Goal: Check status: Check status

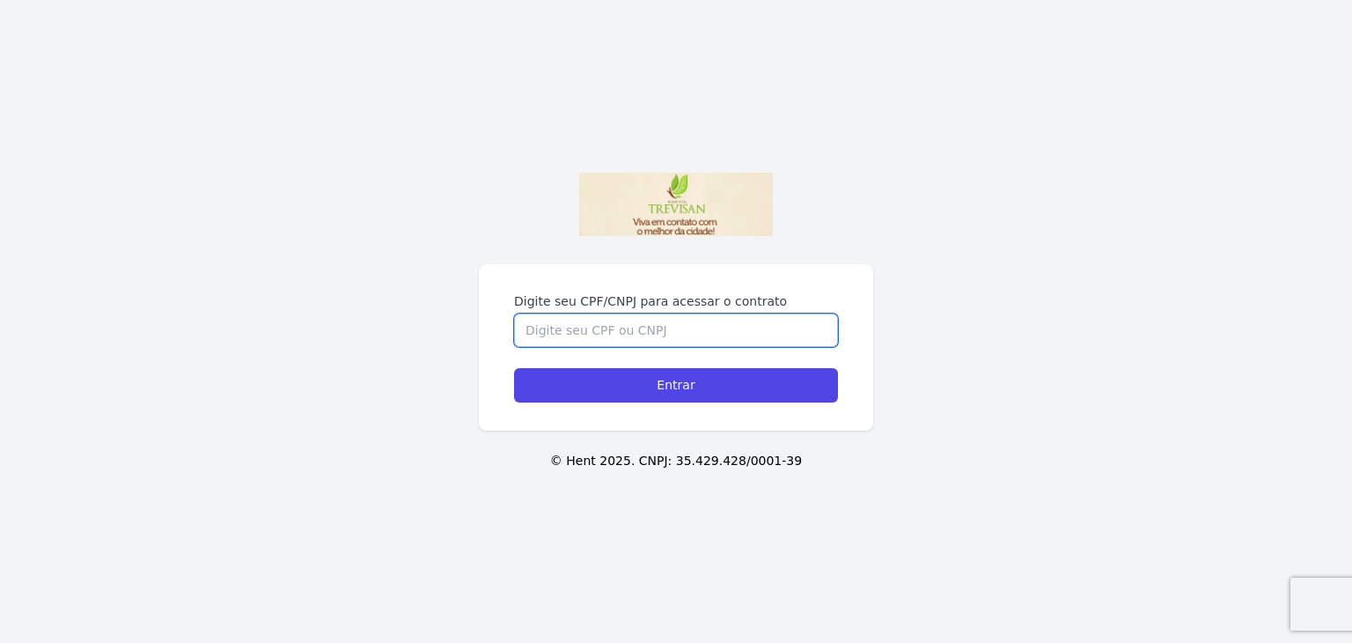
drag, startPoint x: 676, startPoint y: 335, endPoint x: 699, endPoint y: 339, distance: 23.2
click at [680, 335] on input "Digite seu CPF/CNPJ para acessar o contrato" at bounding box center [676, 329] width 324 height 33
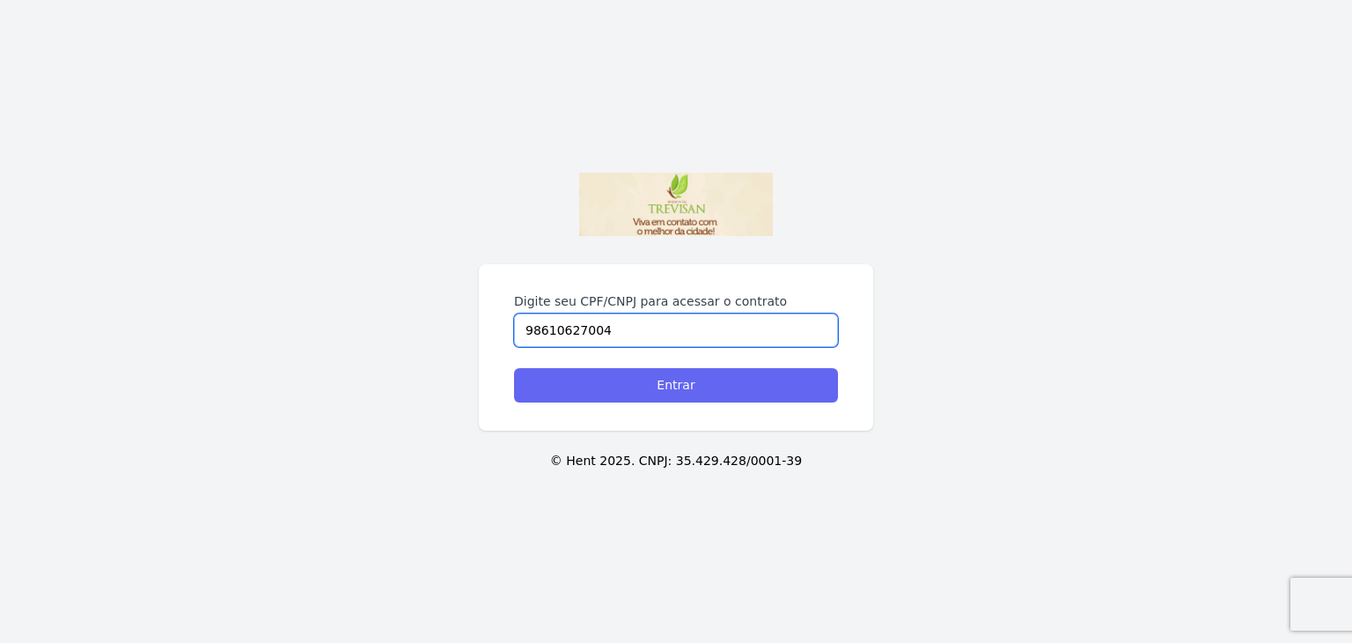
type input "98610627004"
click at [690, 388] on input "Entrar" at bounding box center [676, 385] width 324 height 34
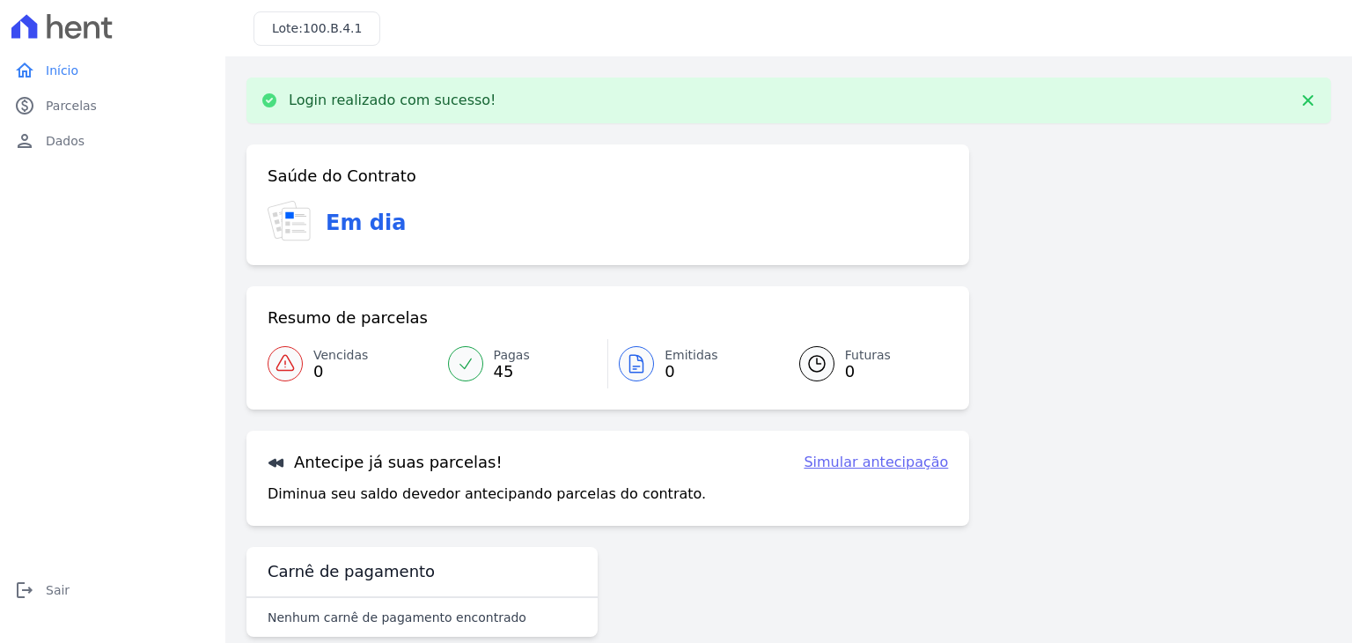
scroll to position [28, 0]
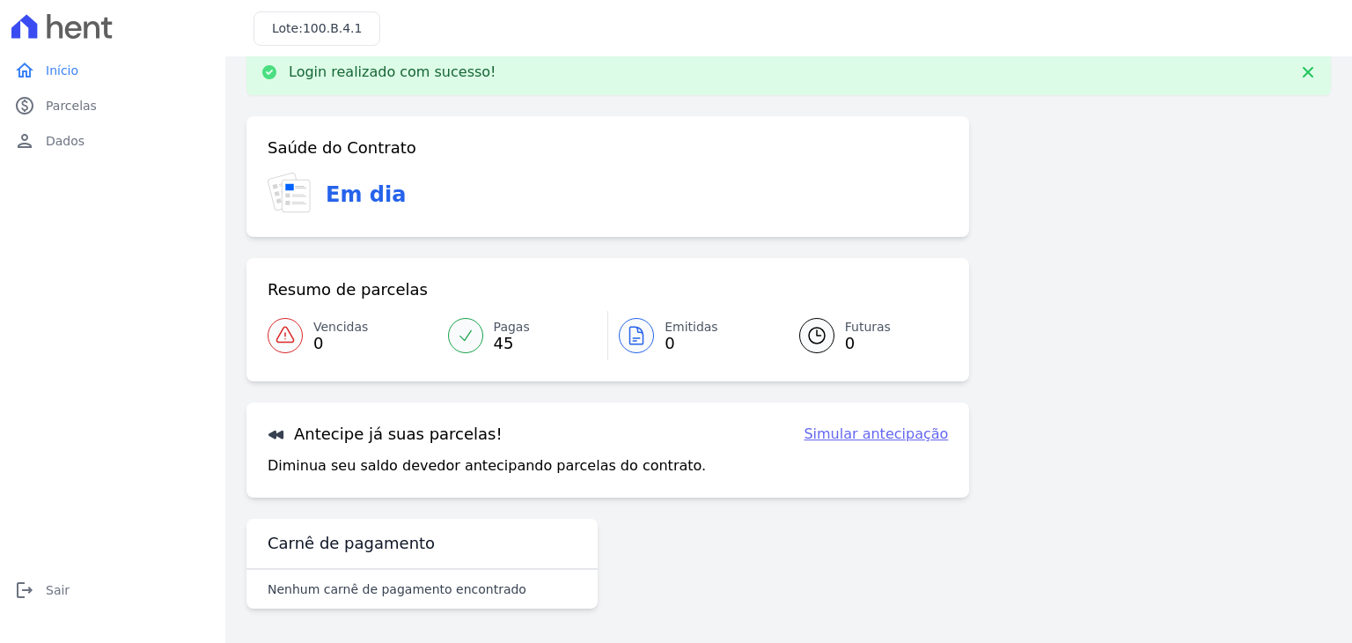
click at [867, 331] on span "Futuras" at bounding box center [868, 327] width 46 height 18
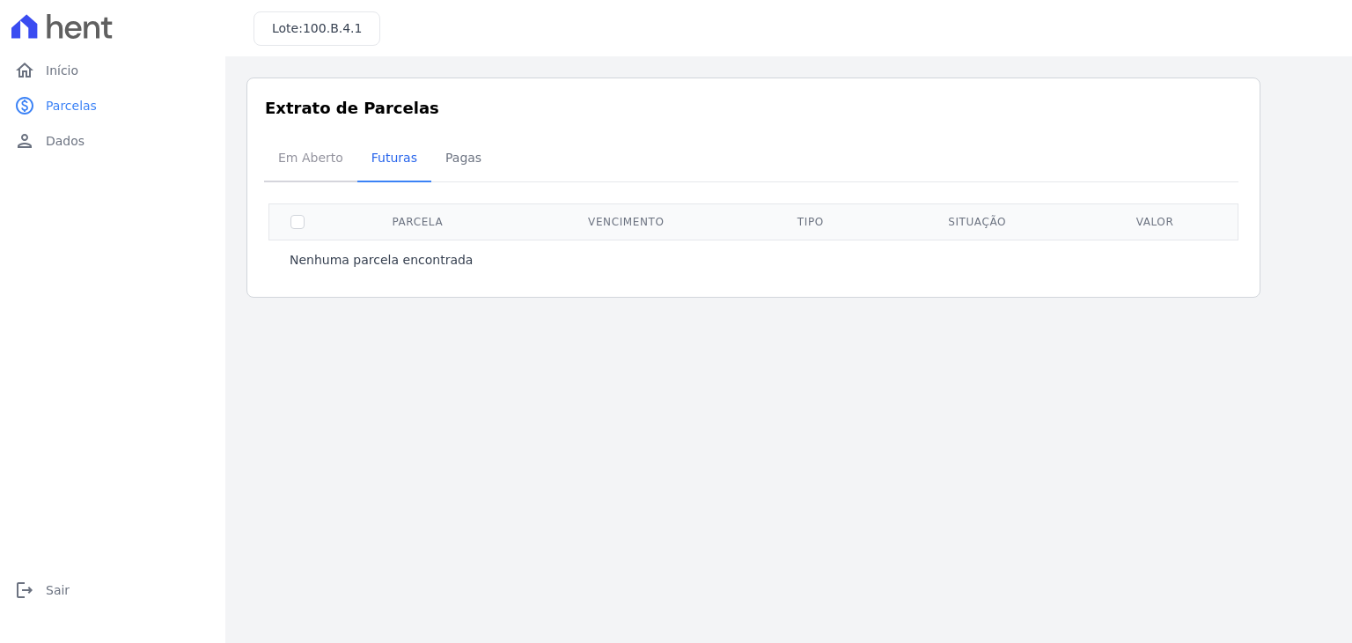
click at [314, 156] on span "Em Aberto" at bounding box center [311, 157] width 86 height 35
click at [379, 156] on span "Futuras" at bounding box center [394, 157] width 67 height 35
click at [451, 158] on span "Pagas" at bounding box center [463, 157] width 57 height 35
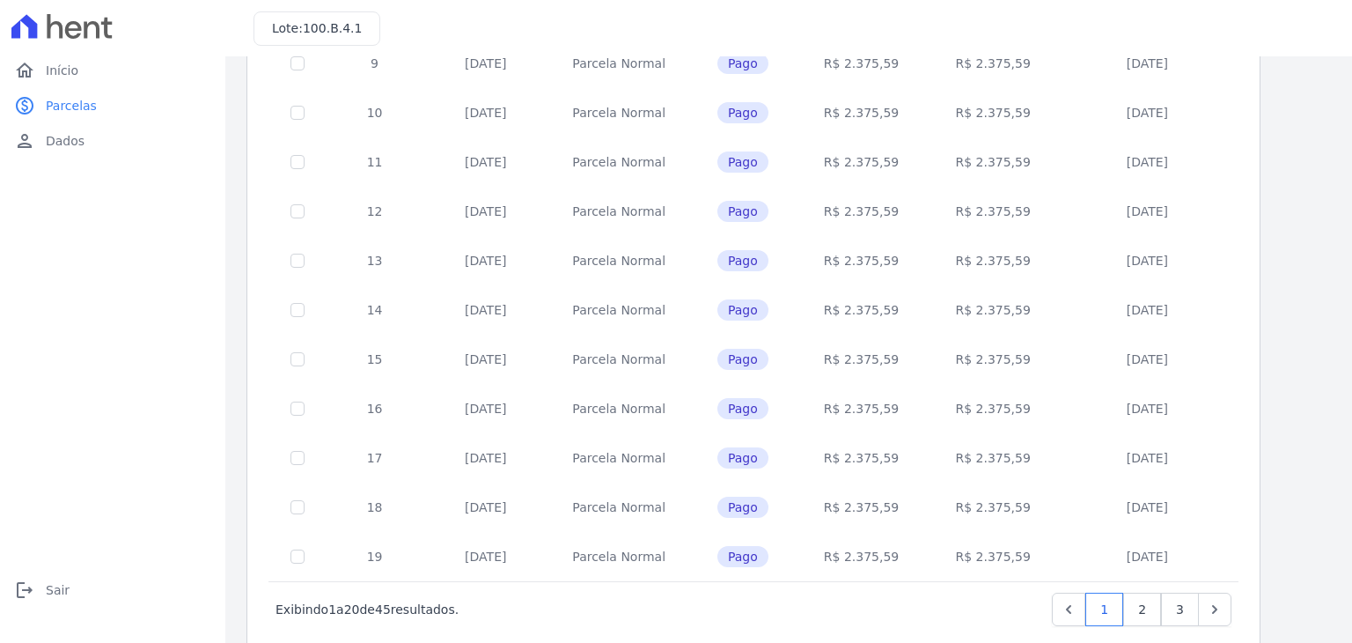
scroll to position [683, 0]
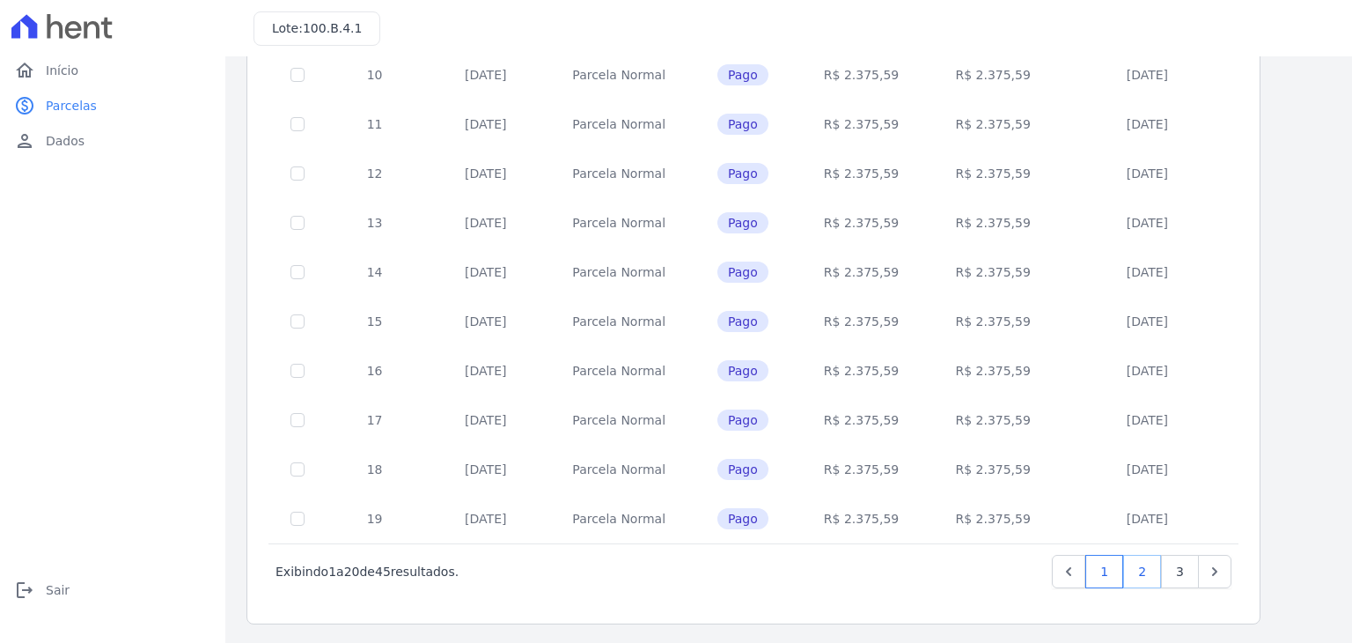
click at [1138, 568] on link "2" at bounding box center [1142, 571] width 38 height 33
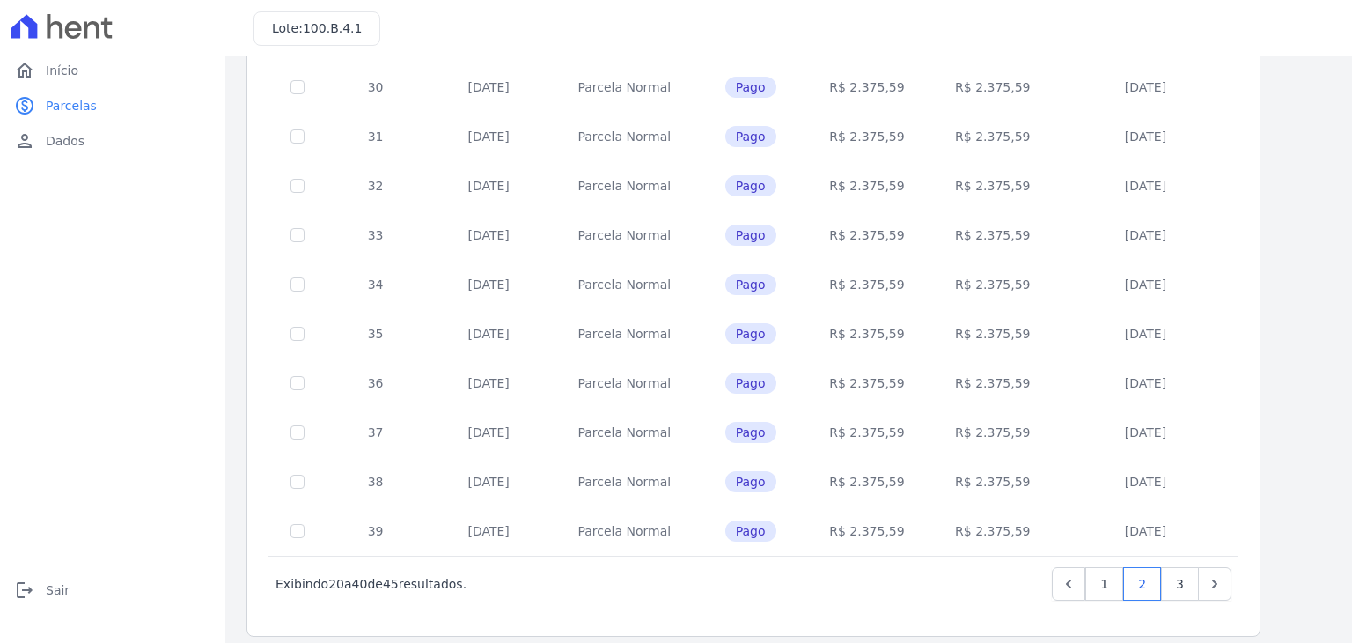
scroll to position [683, 0]
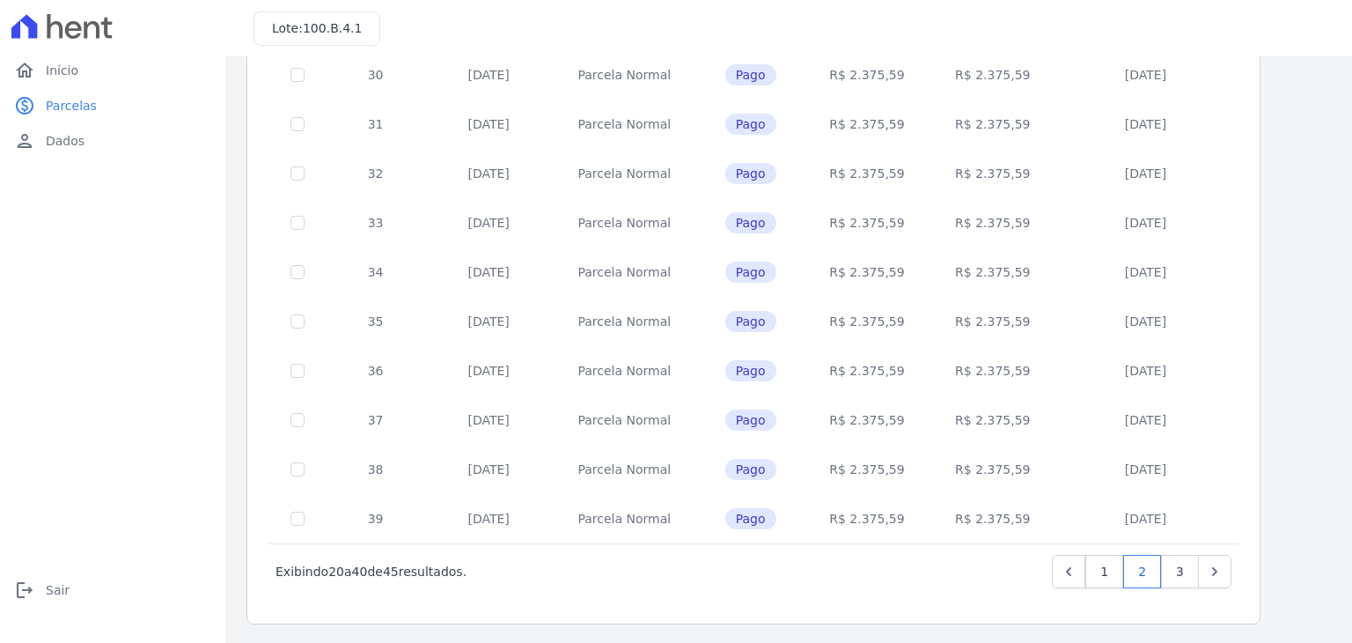
click at [1166, 366] on td "20/12/2024" at bounding box center [1146, 370] width 180 height 49
click at [1176, 573] on link "3" at bounding box center [1180, 571] width 38 height 33
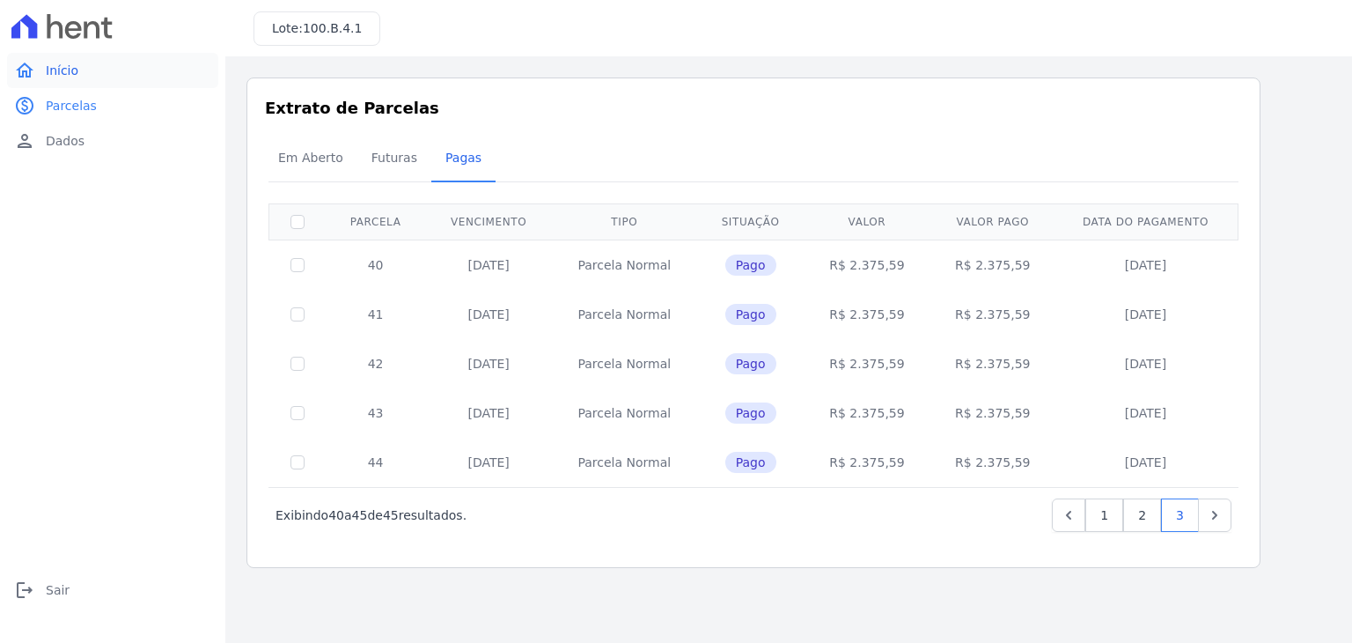
click at [67, 74] on span "Início" at bounding box center [62, 71] width 33 height 18
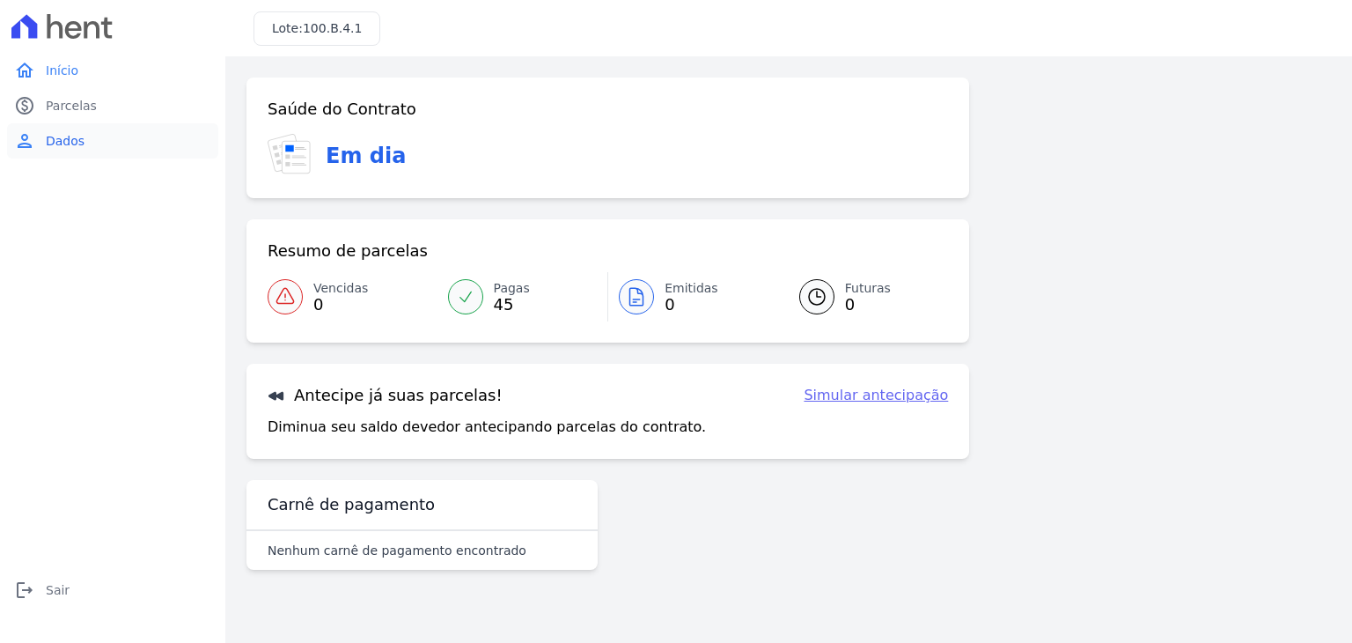
click at [49, 136] on span "Dados" at bounding box center [65, 141] width 39 height 18
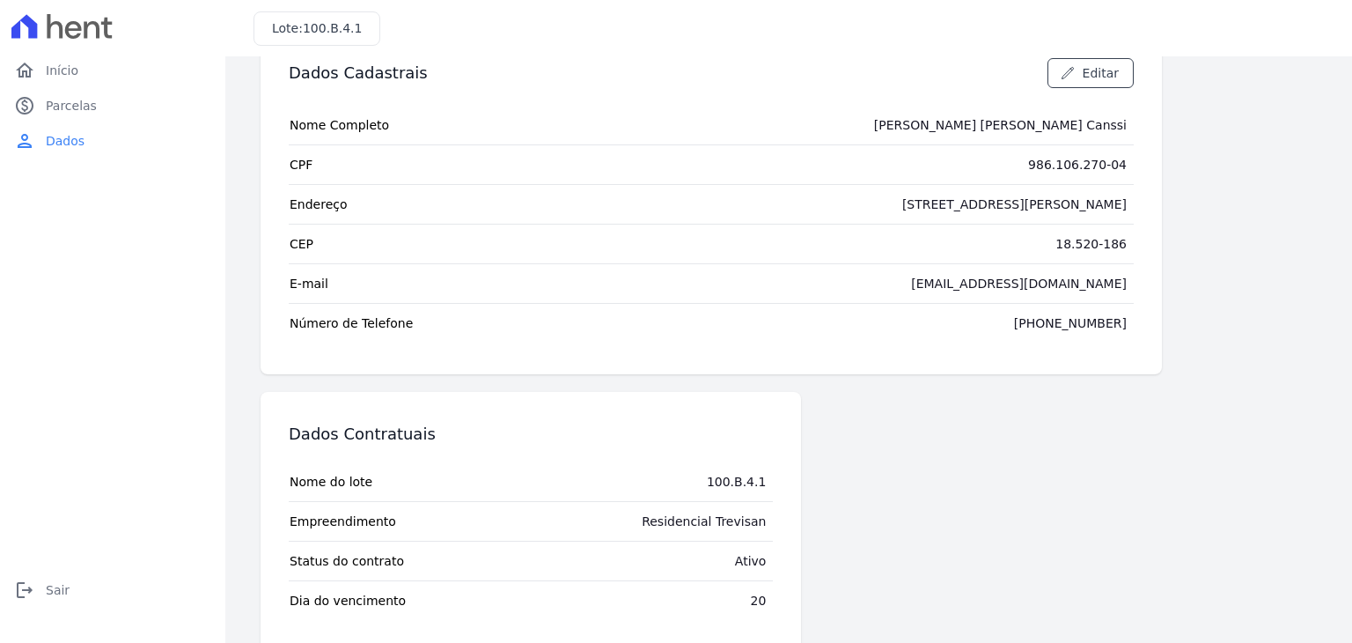
scroll to position [79, 0]
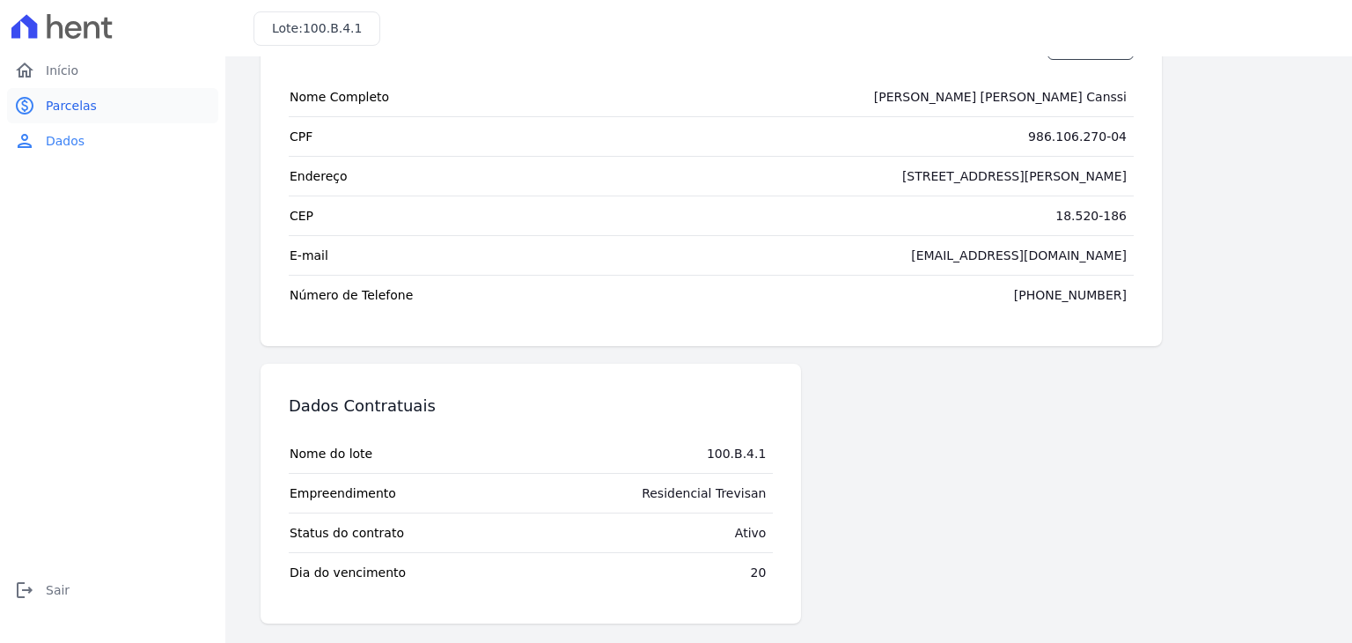
click at [49, 101] on span "Parcelas" at bounding box center [71, 106] width 51 height 18
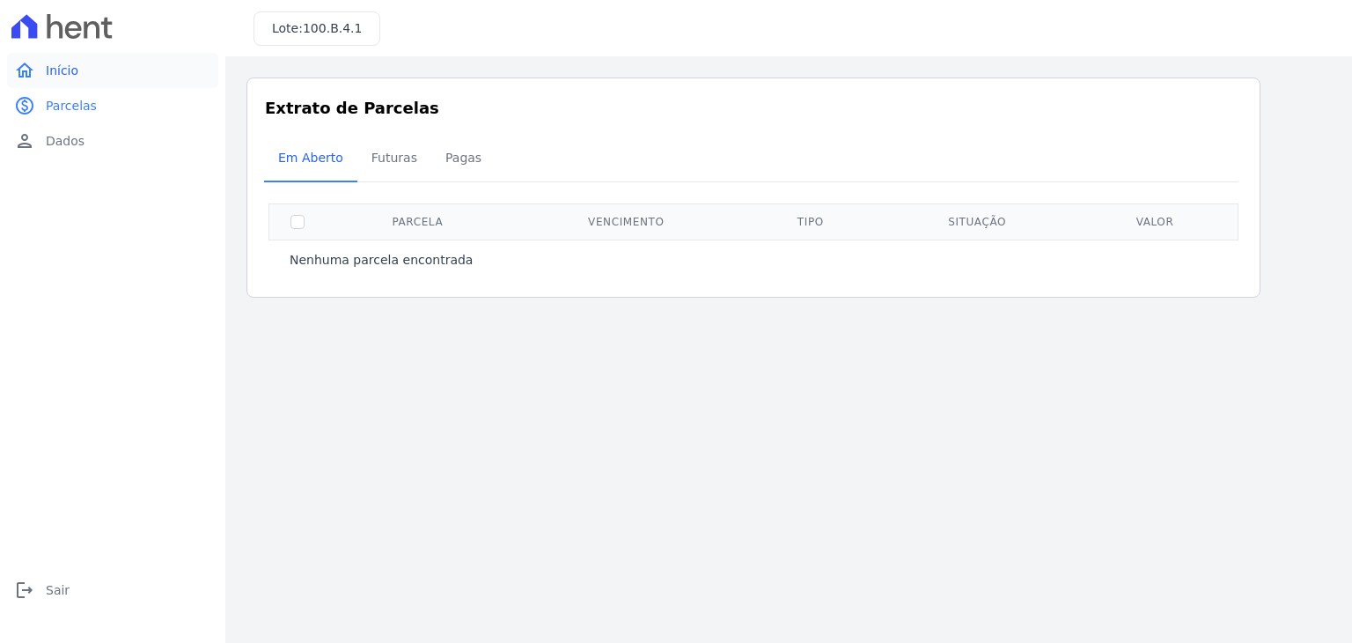
click at [71, 69] on span "Início" at bounding box center [62, 71] width 33 height 18
